Goal: Transaction & Acquisition: Purchase product/service

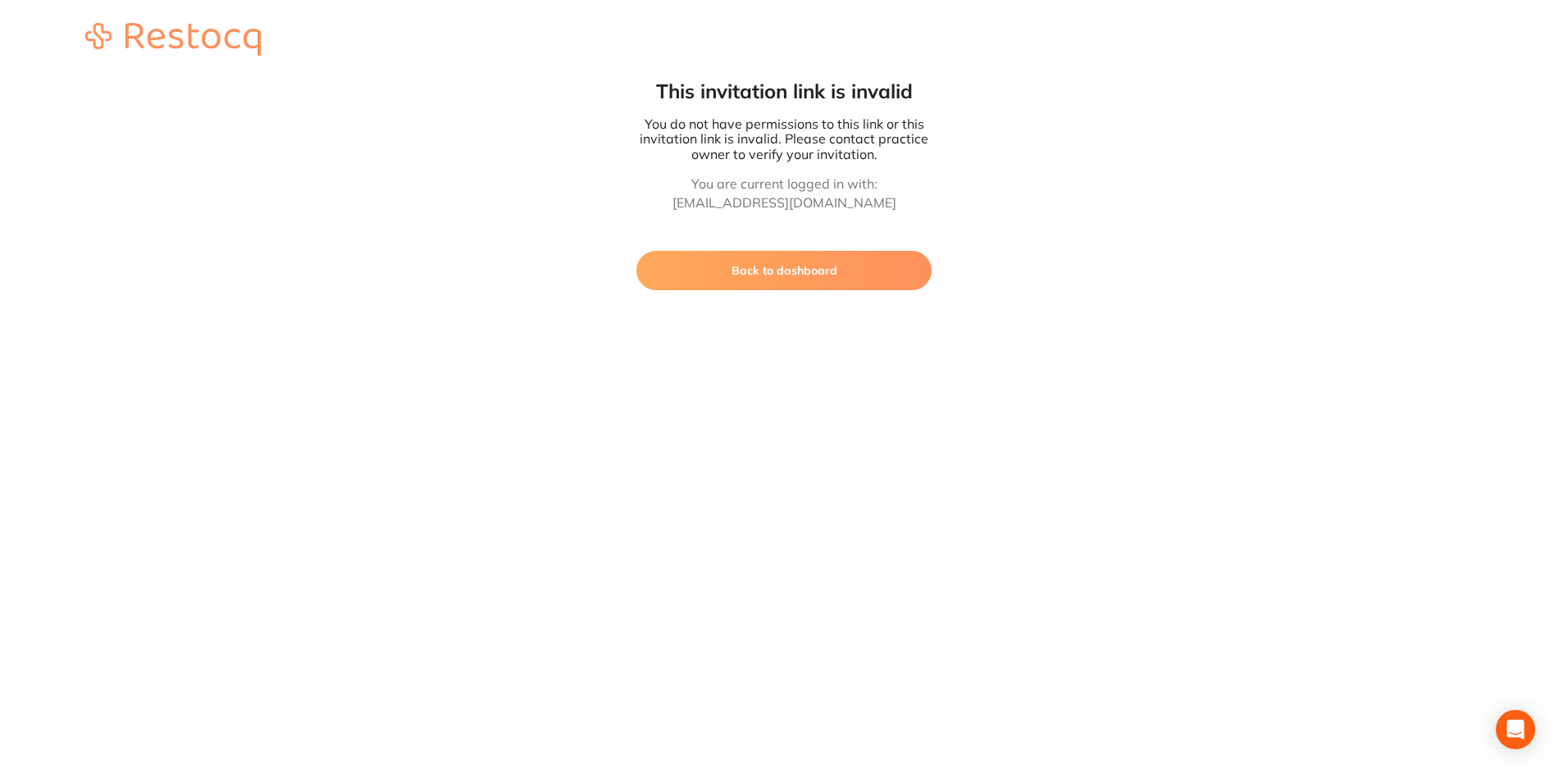
click at [720, 269] on button "Back to dashboard" at bounding box center [784, 271] width 295 height 40
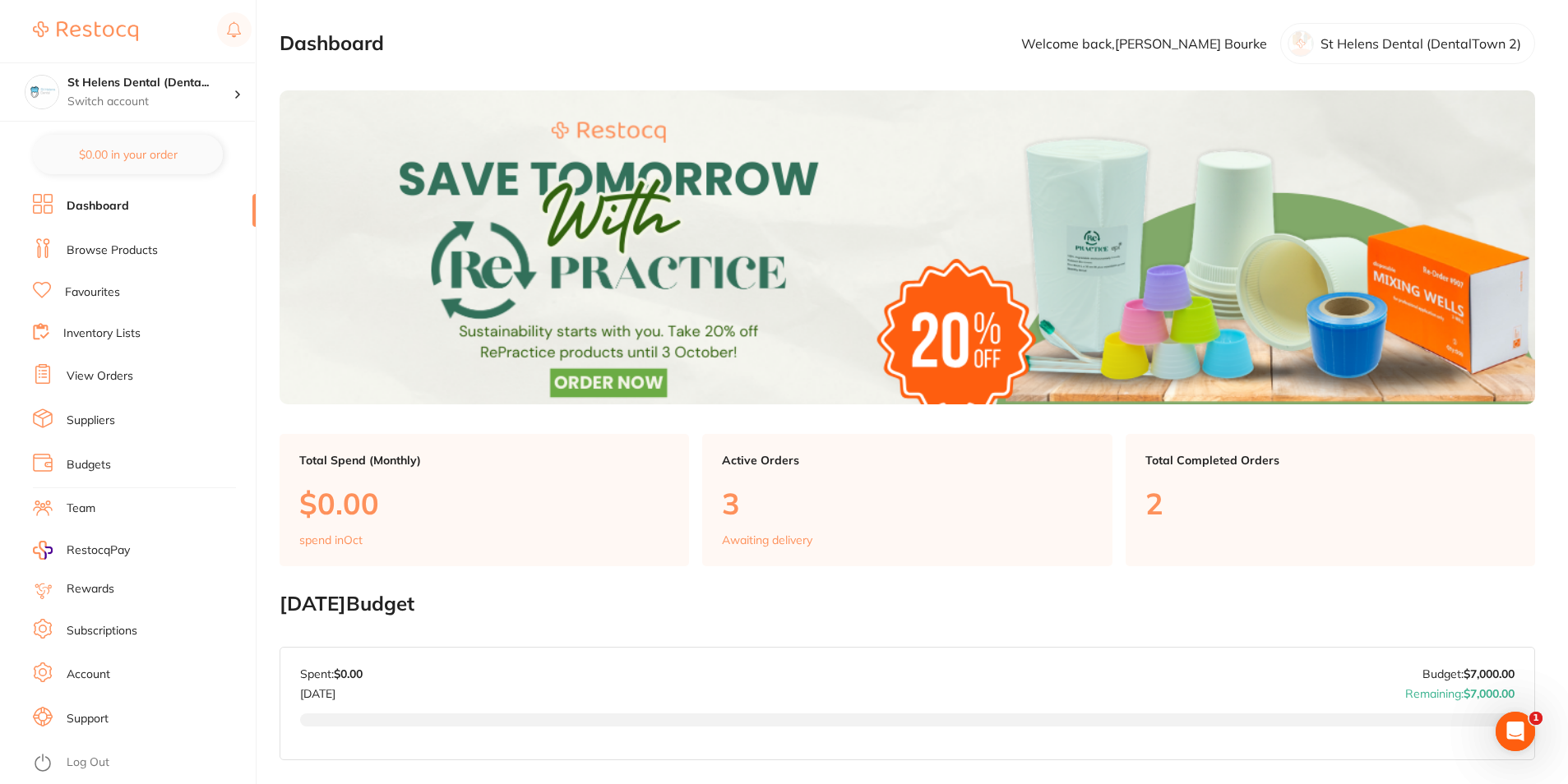
click at [103, 253] on link "Browse Products" at bounding box center [112, 251] width 91 height 16
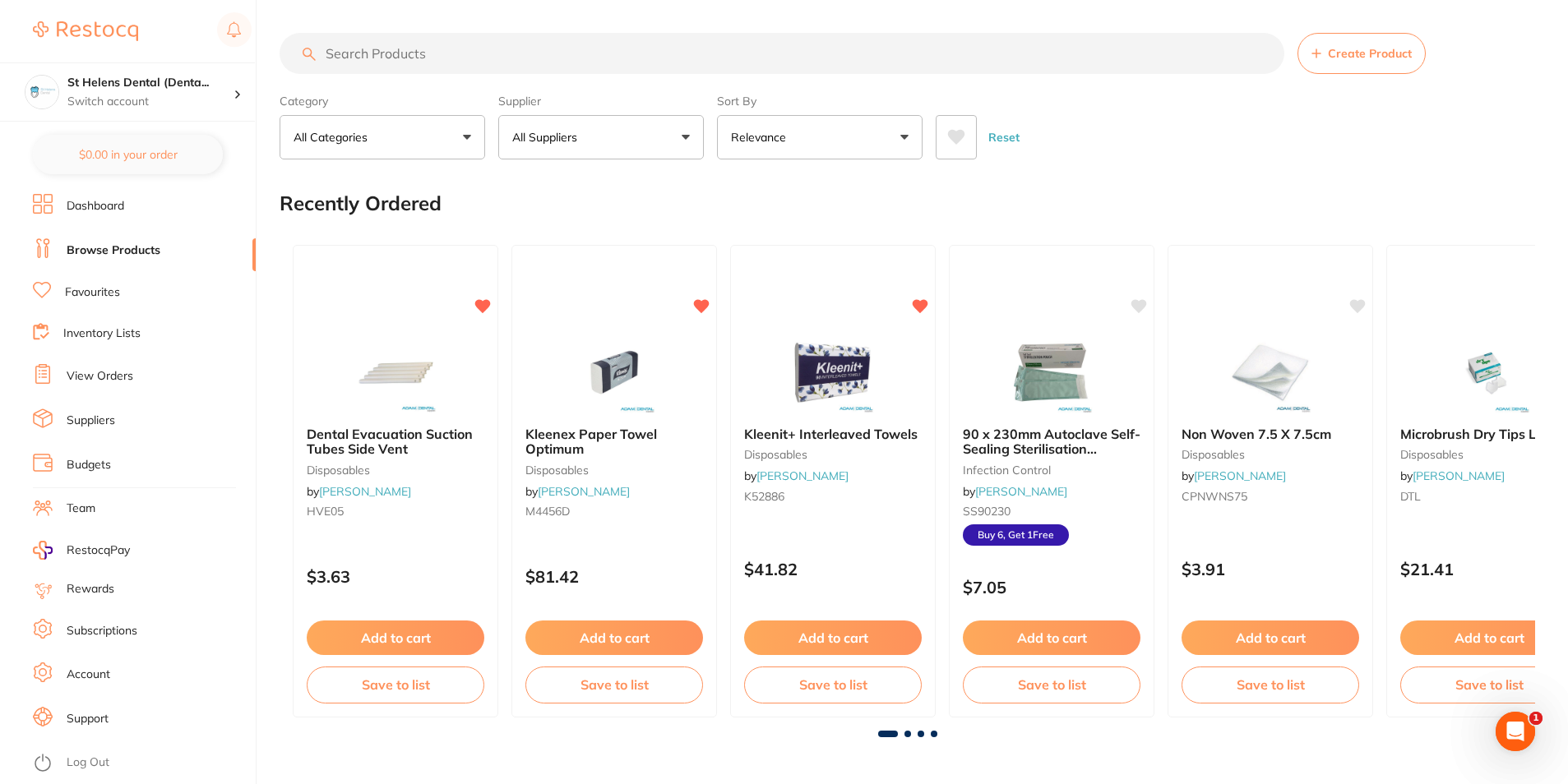
click at [391, 52] on input "search" at bounding box center [782, 53] width 1005 height 41
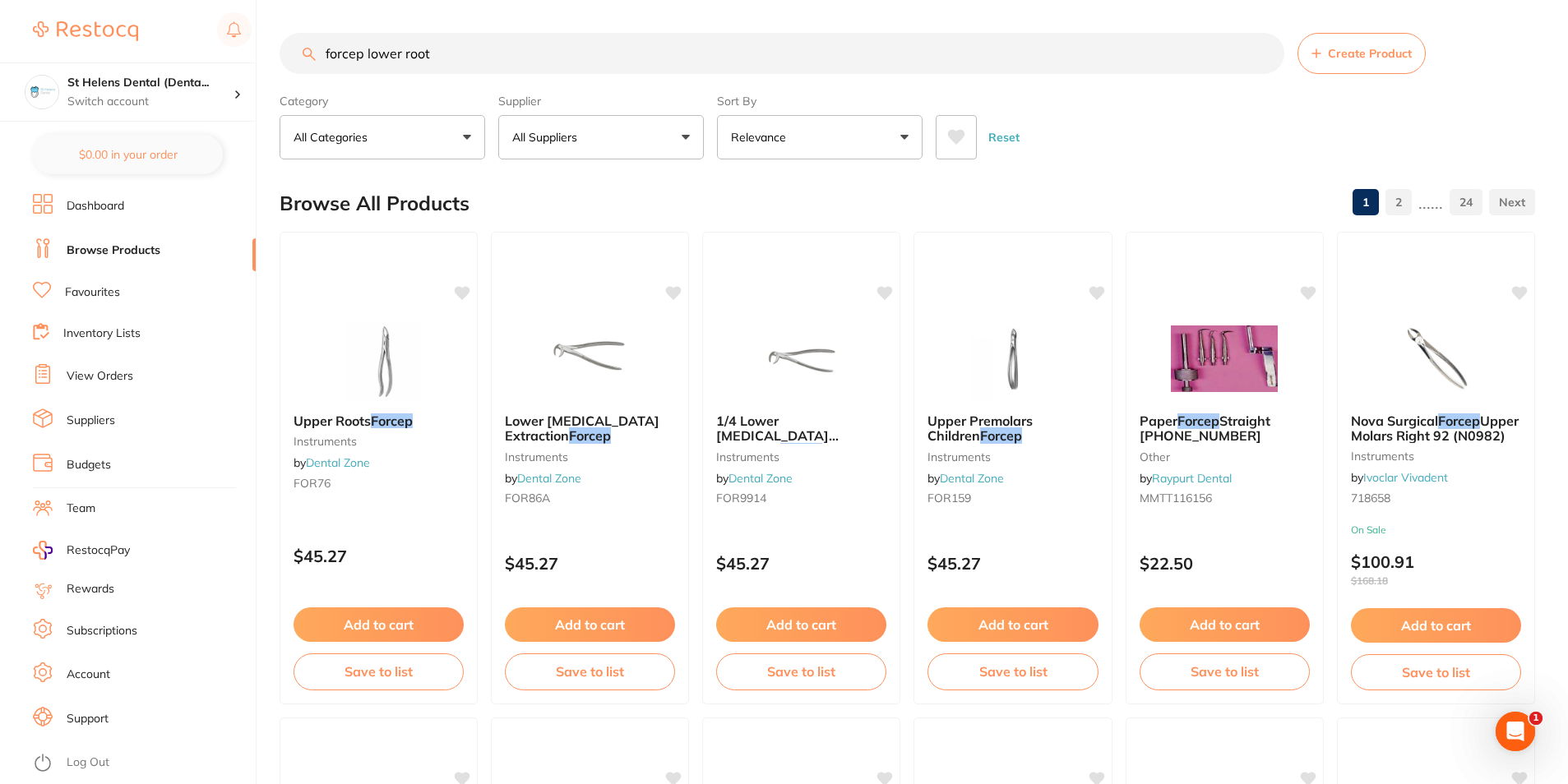
type input "forcep lower root"
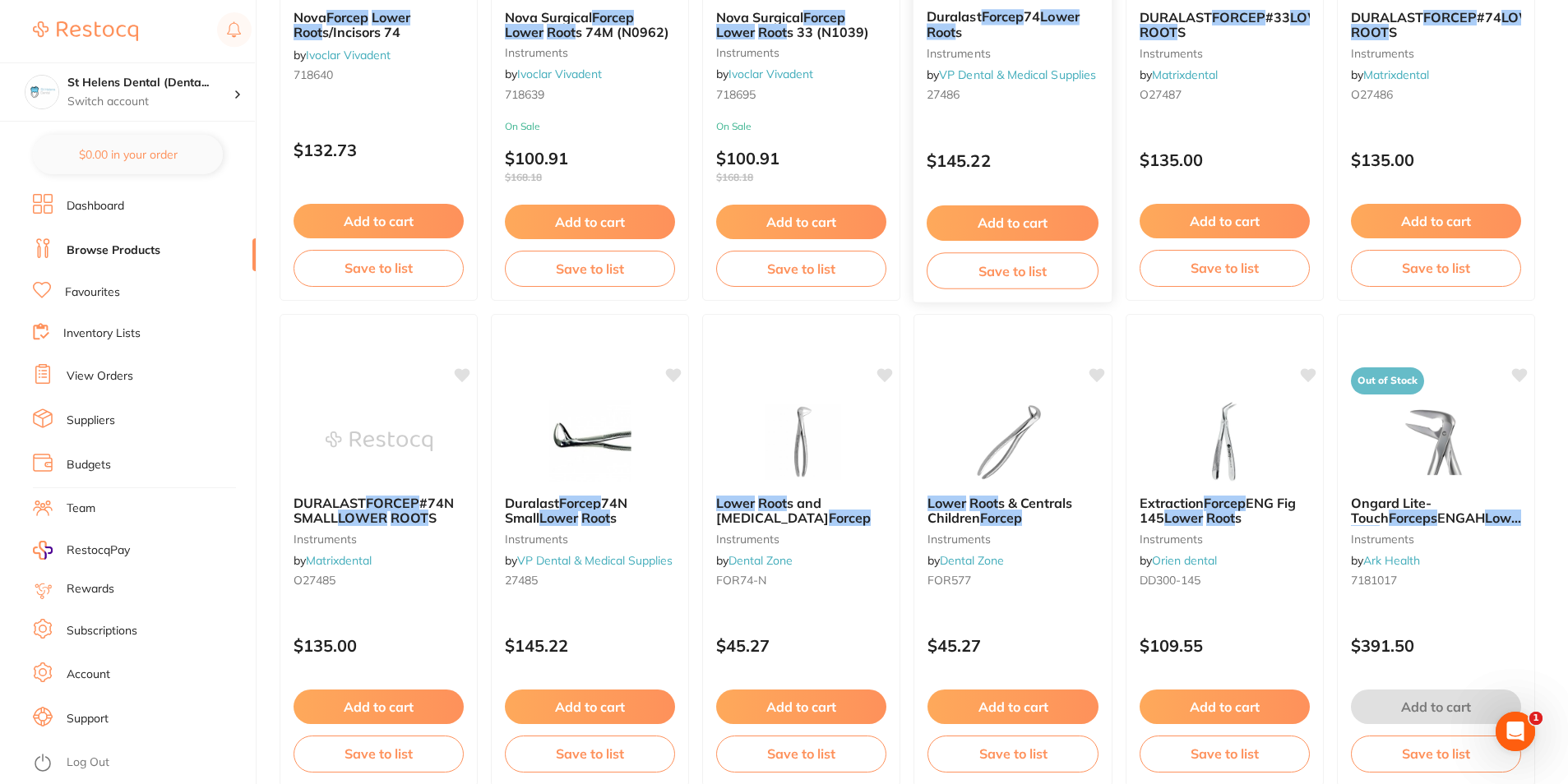
scroll to position [1891, 0]
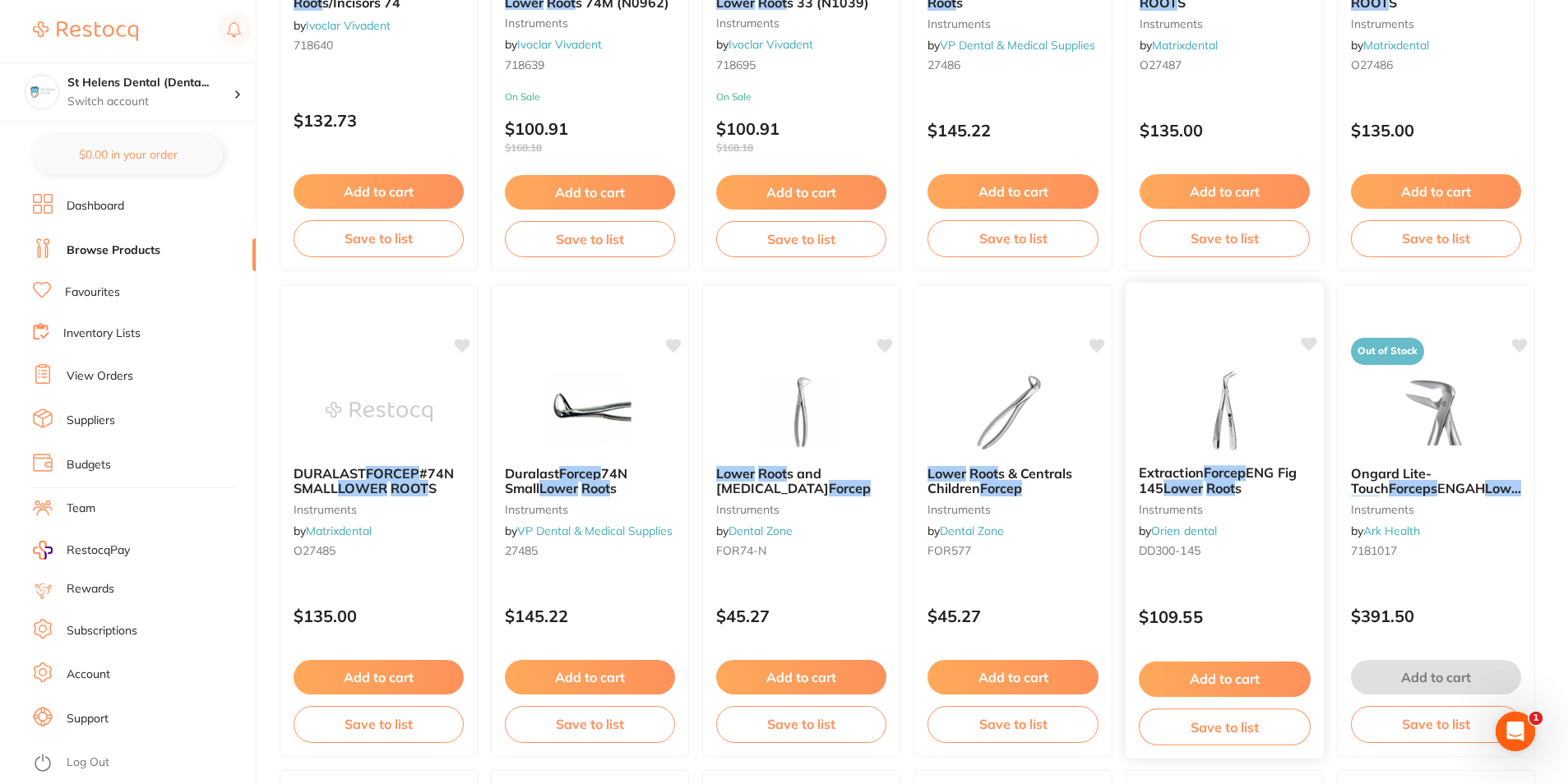
click at [1234, 419] on img at bounding box center [1224, 411] width 108 height 83
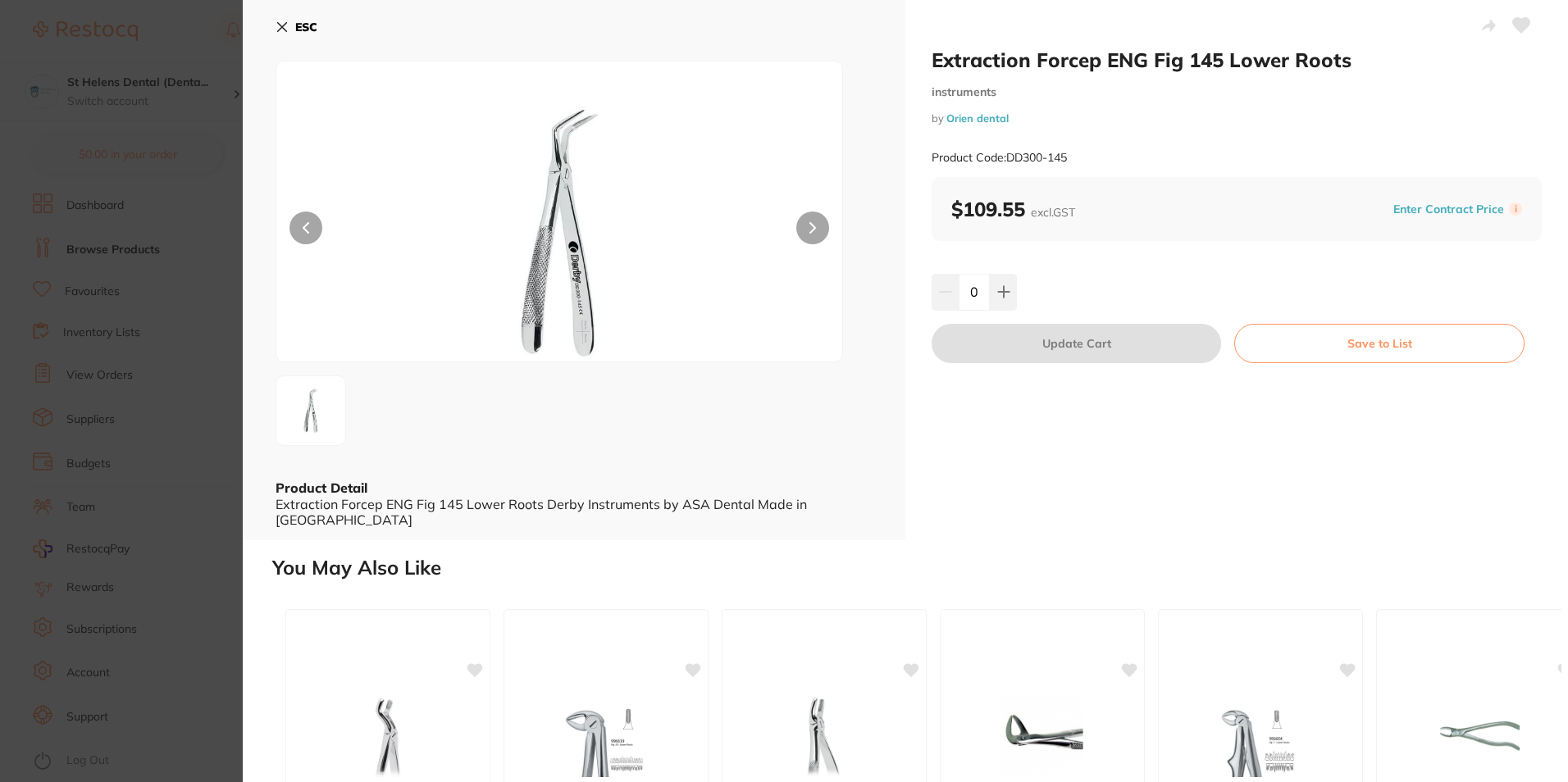
click at [813, 239] on button at bounding box center [813, 228] width 33 height 33
click at [189, 153] on section "Extraction Forcep ENG Fig 145 Lower Roots instruments by Orien dental Product C…" at bounding box center [784, 391] width 1568 height 782
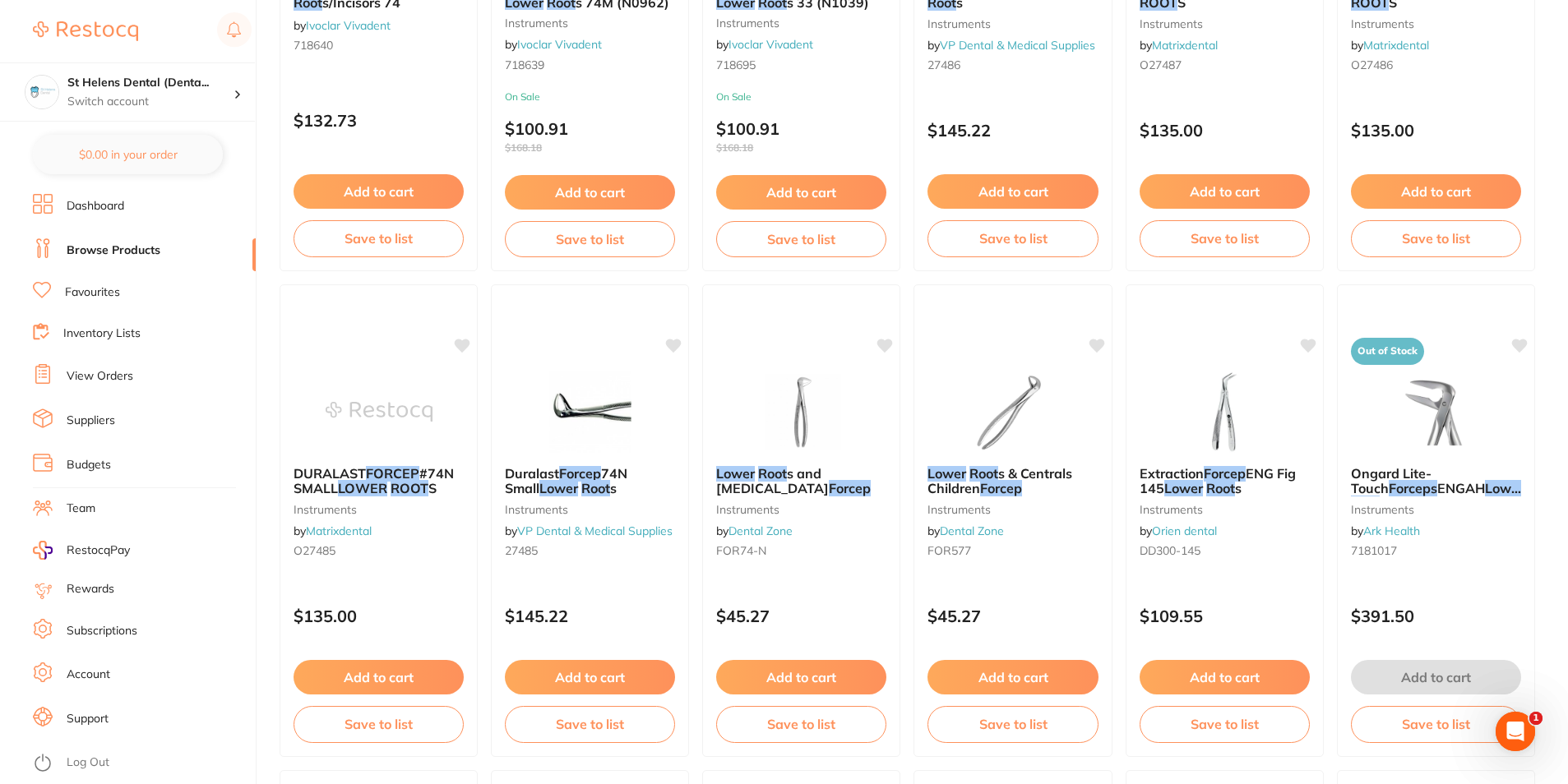
scroll to position [1891, 0]
